Goal: Task Accomplishment & Management: Manage account settings

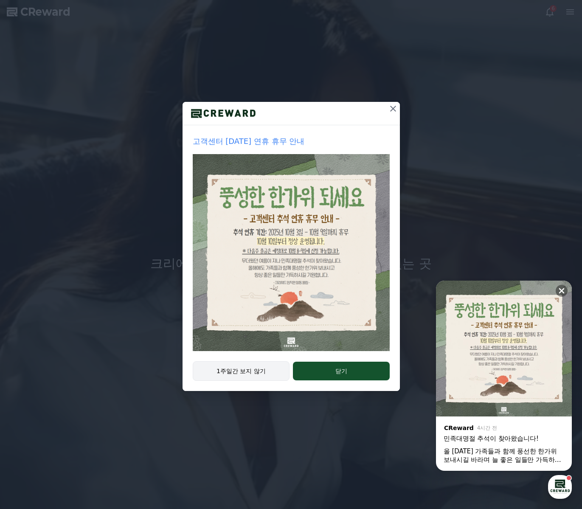
click at [234, 369] on button "1주일간 보지 않기" at bounding box center [241, 371] width 97 height 20
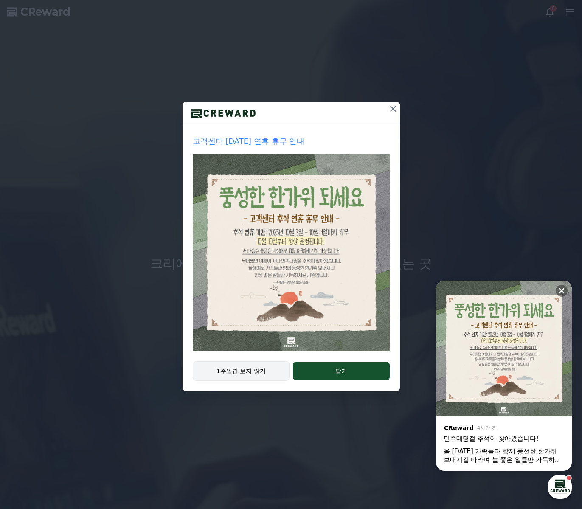
click at [234, 369] on button "1주일간 보지 않기" at bounding box center [241, 371] width 97 height 20
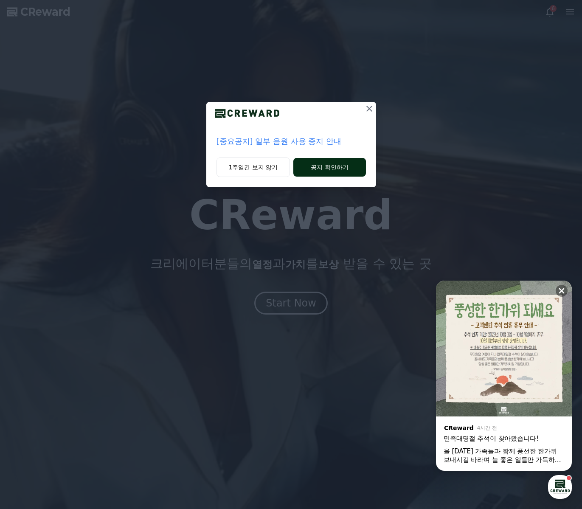
click at [328, 163] on button "공지 확인하기" at bounding box center [329, 167] width 72 height 19
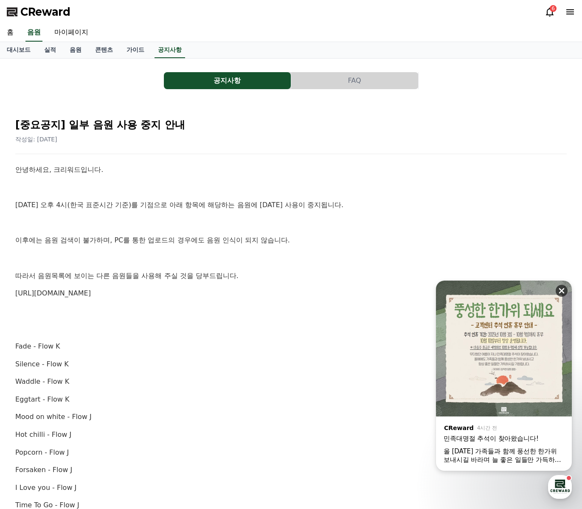
click at [561, 286] on button at bounding box center [561, 291] width 12 height 12
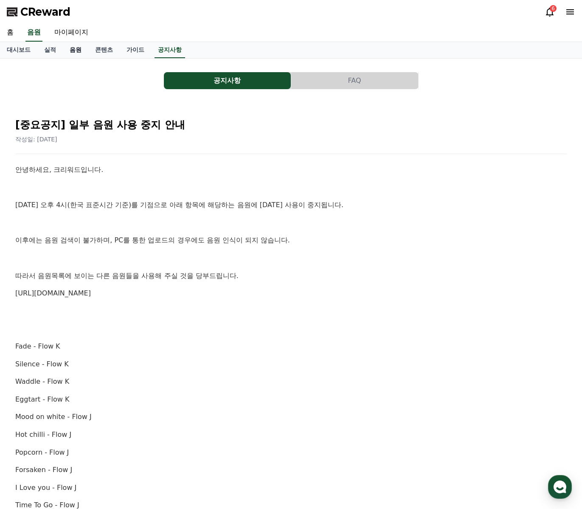
click at [71, 48] on link "음원" at bounding box center [75, 50] width 25 height 16
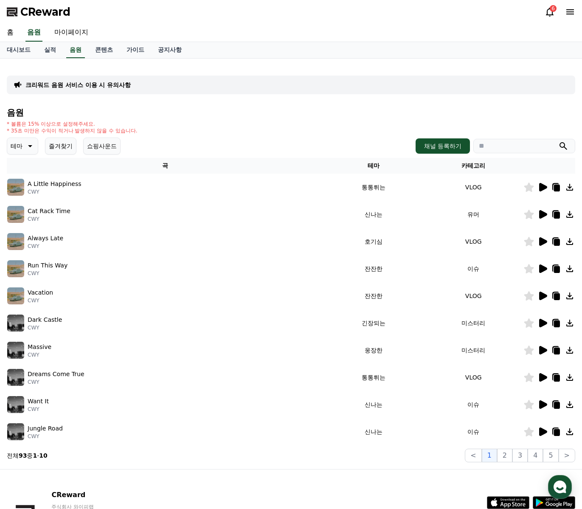
click at [22, 141] on button "테마" at bounding box center [22, 145] width 31 height 17
click at [22, 214] on button "호기심" at bounding box center [20, 212] width 25 height 19
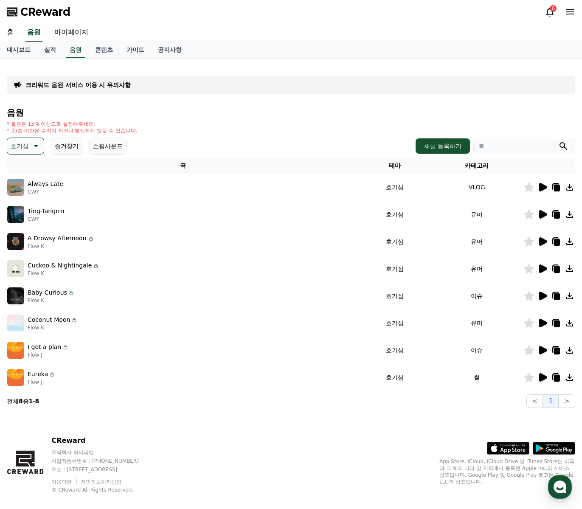
click at [541, 189] on icon at bounding box center [543, 187] width 8 height 8
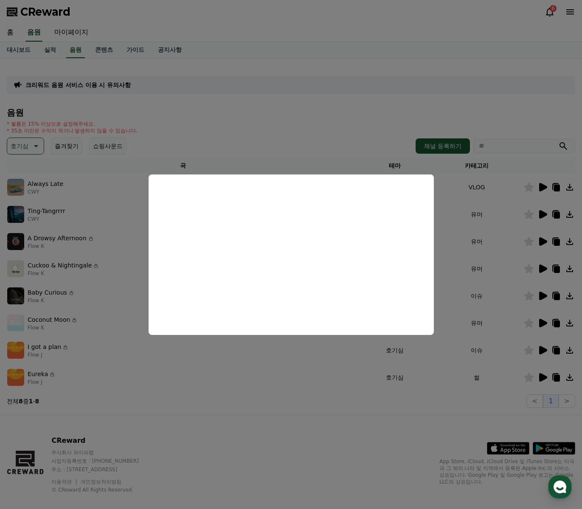
click at [543, 213] on button "close modal" at bounding box center [291, 254] width 582 height 509
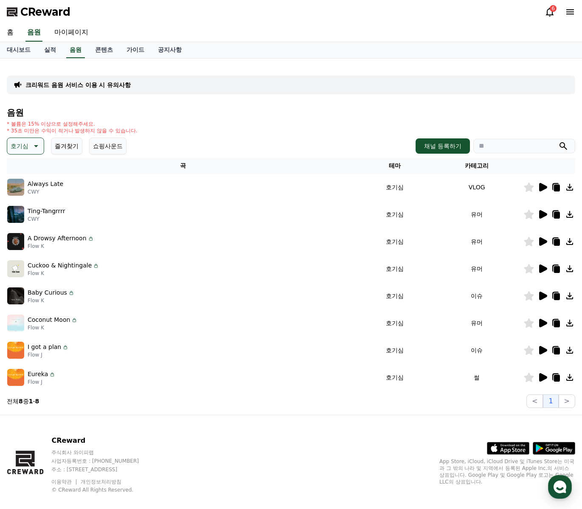
click at [542, 373] on icon at bounding box center [542, 377] width 10 height 10
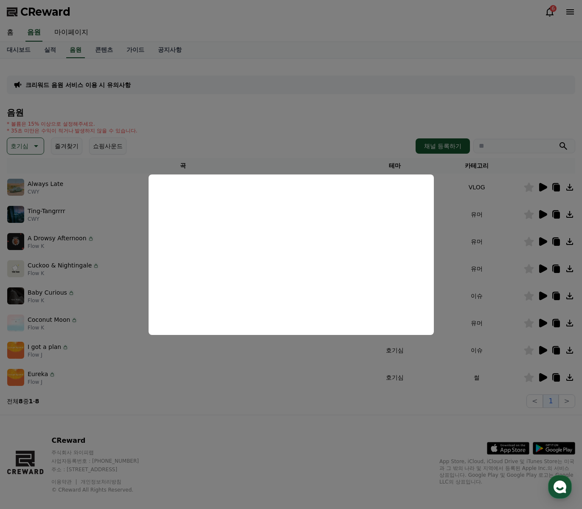
click at [539, 345] on button "close modal" at bounding box center [291, 254] width 582 height 509
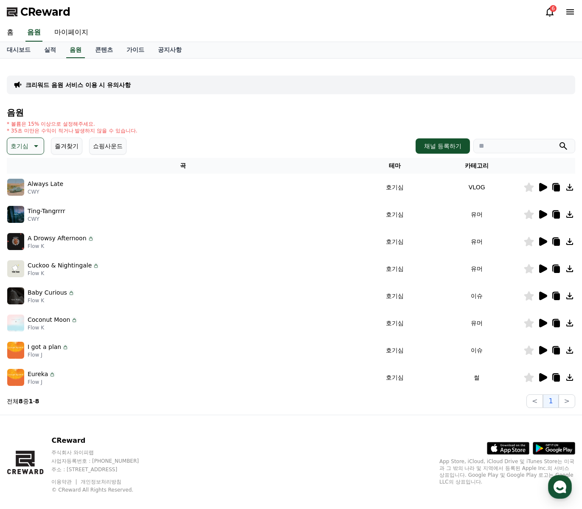
click at [539, 345] on icon at bounding box center [542, 350] width 10 height 10
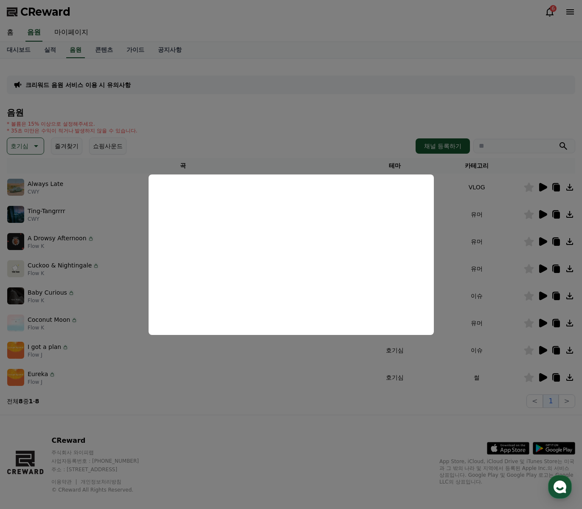
click at [545, 321] on button "close modal" at bounding box center [291, 254] width 582 height 509
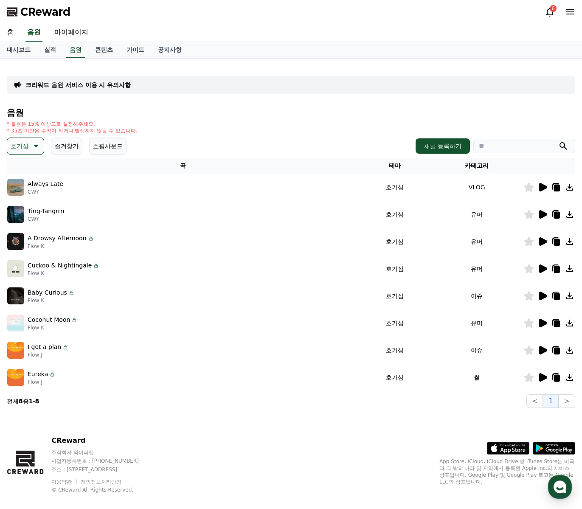
click at [545, 321] on icon at bounding box center [542, 323] width 10 height 10
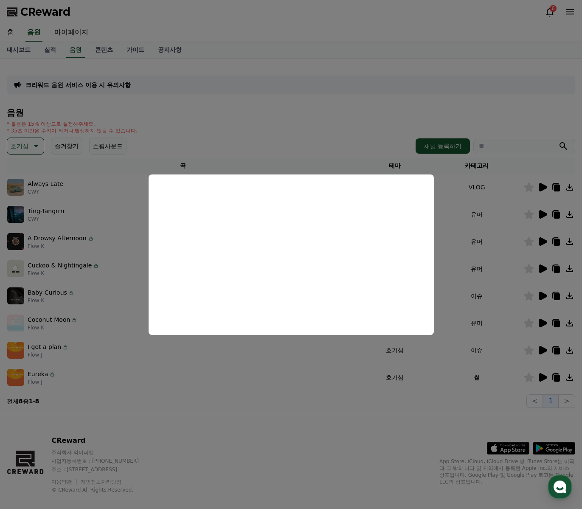
click at [542, 296] on button "close modal" at bounding box center [291, 254] width 582 height 509
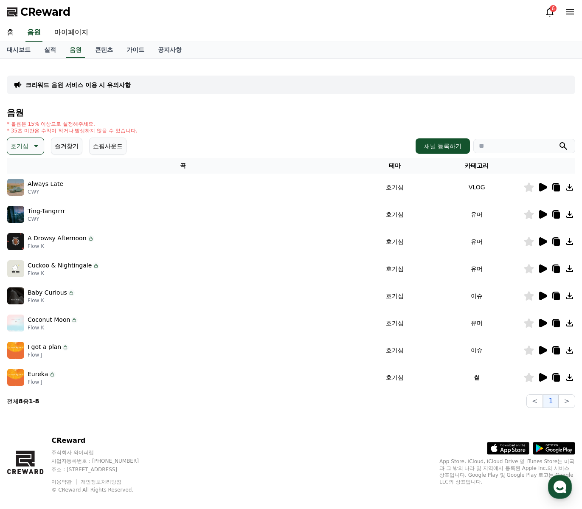
click at [542, 296] on icon at bounding box center [543, 295] width 8 height 8
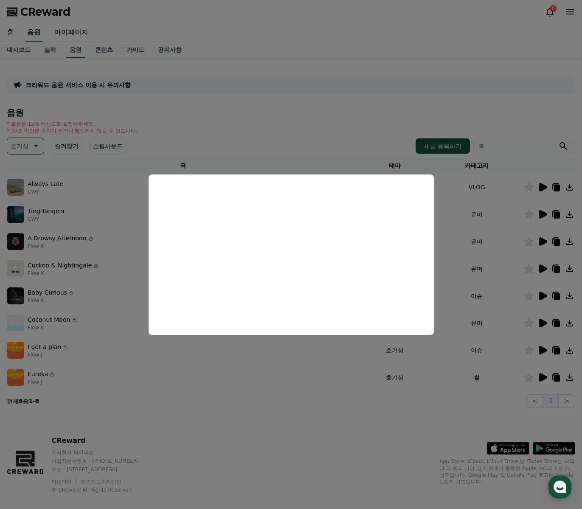
click at [540, 276] on button "close modal" at bounding box center [291, 254] width 582 height 509
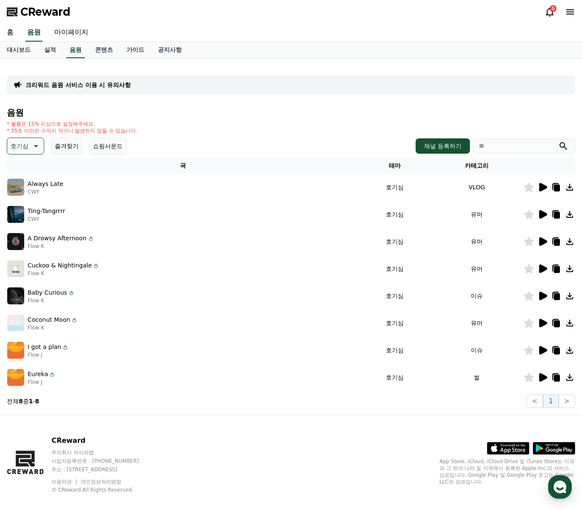
click at [543, 264] on icon at bounding box center [542, 268] width 10 height 10
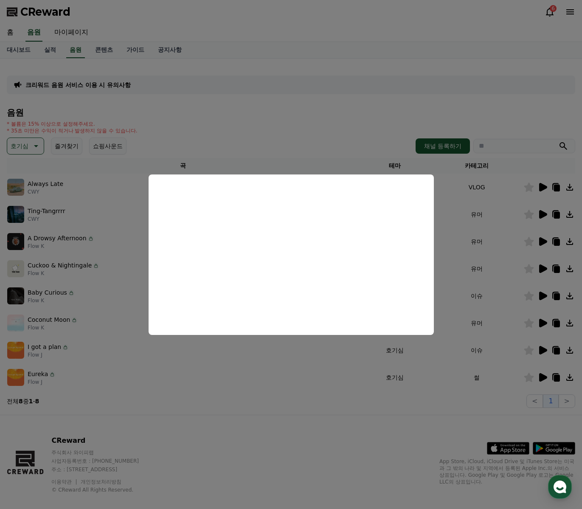
click at [547, 241] on button "close modal" at bounding box center [291, 254] width 582 height 509
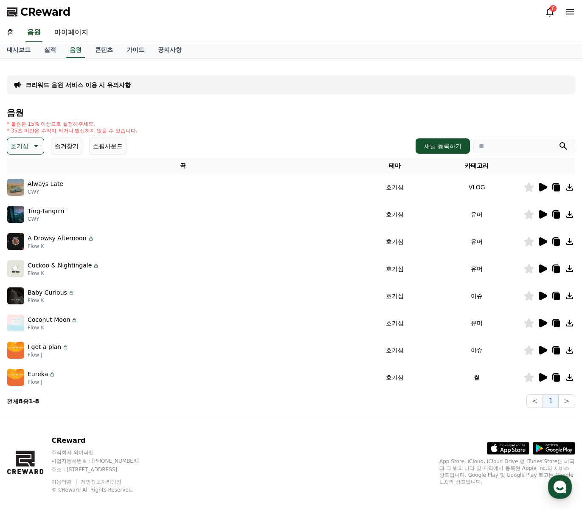
click at [547, 241] on icon at bounding box center [542, 241] width 10 height 10
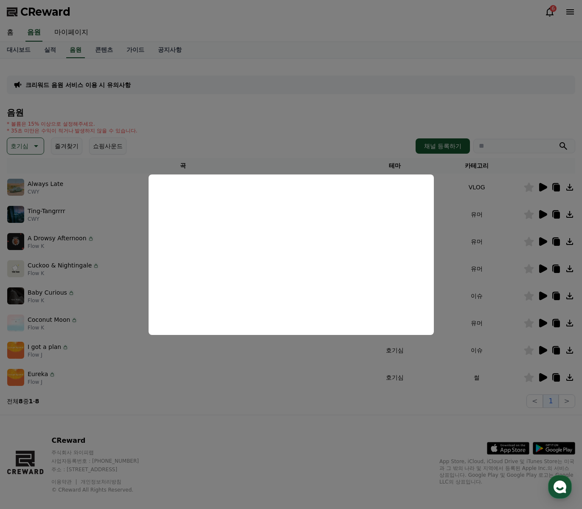
click at [540, 220] on button "close modal" at bounding box center [291, 254] width 582 height 509
click at [542, 213] on icon at bounding box center [543, 214] width 8 height 8
click at [453, 272] on button "close modal" at bounding box center [291, 254] width 582 height 509
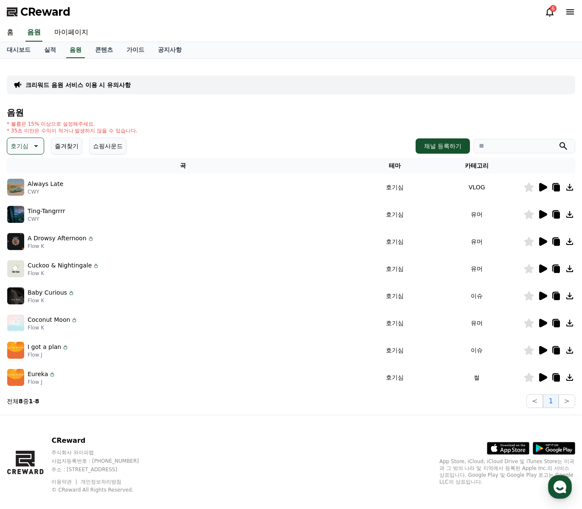
click at [558, 215] on icon at bounding box center [557, 215] width 6 height 7
click at [550, 13] on icon at bounding box center [549, 12] width 10 height 10
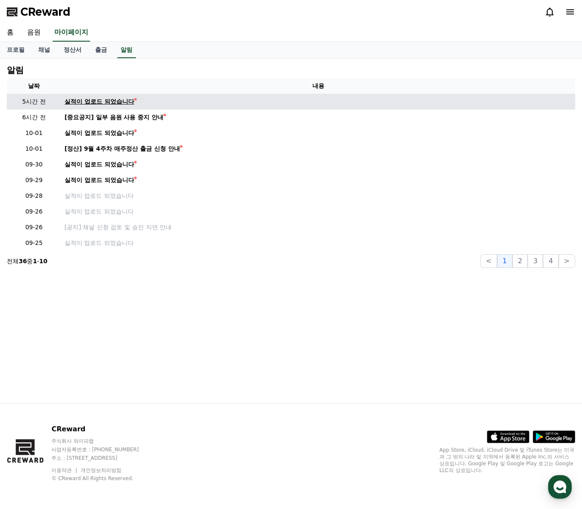
click at [112, 99] on div "실적이 업로드 되었습니다" at bounding box center [99, 101] width 70 height 9
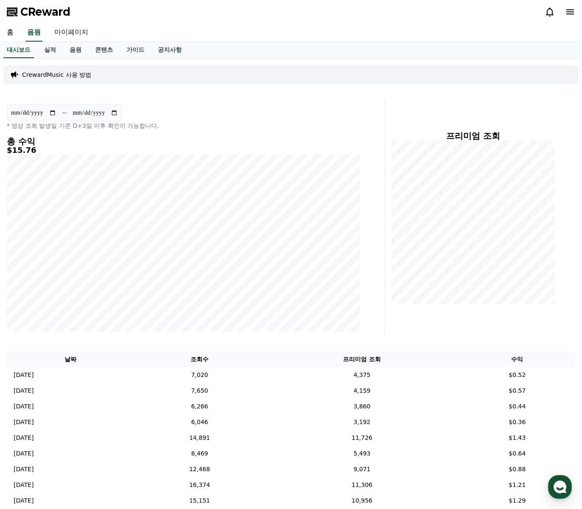
click at [71, 25] on link "마이페이지" at bounding box center [72, 33] width 48 height 18
select select "**********"
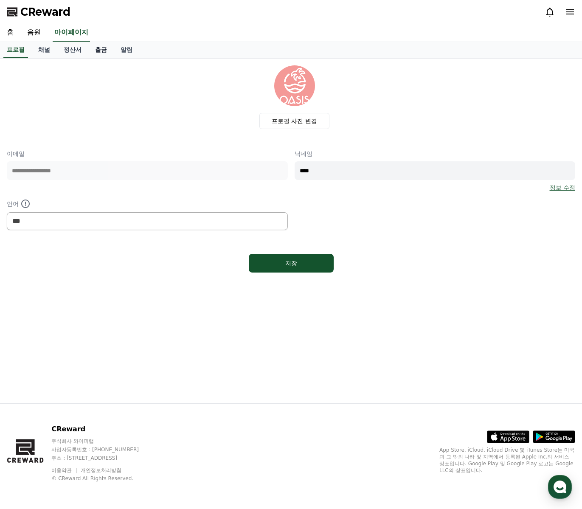
click at [97, 57] on link "출금" at bounding box center [100, 50] width 25 height 16
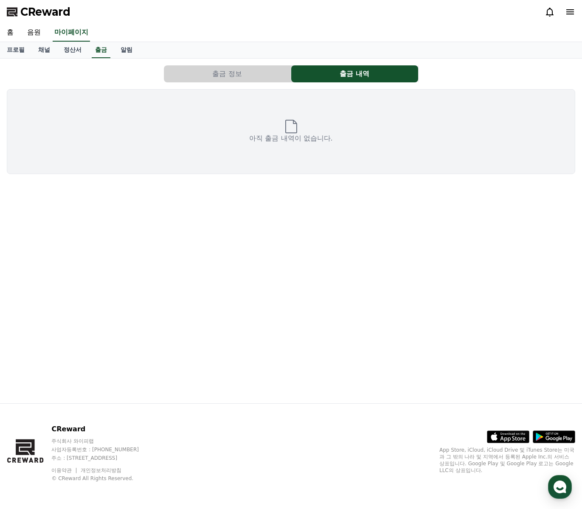
click at [211, 74] on button "출금 정보" at bounding box center [227, 73] width 127 height 17
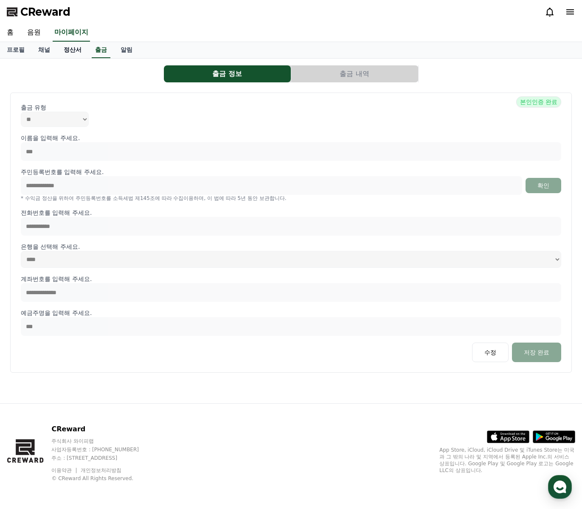
click at [71, 50] on link "정산서" at bounding box center [72, 50] width 31 height 16
